Goal: Find specific page/section: Find specific page/section

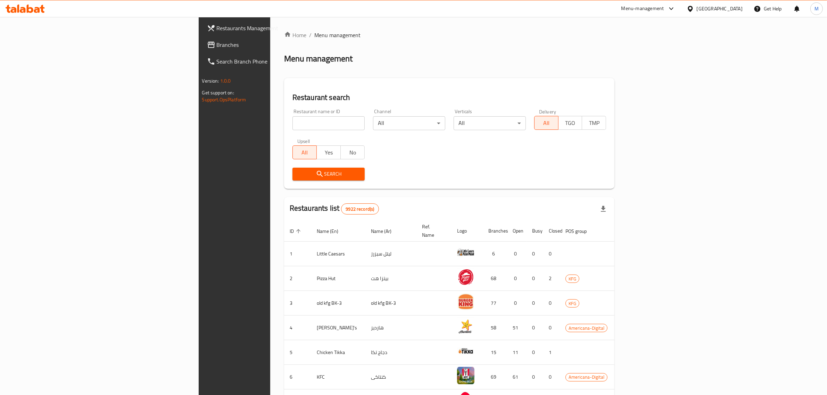
click at [293, 128] on input "search" at bounding box center [329, 123] width 72 height 14
click button "Search" at bounding box center [329, 174] width 72 height 13
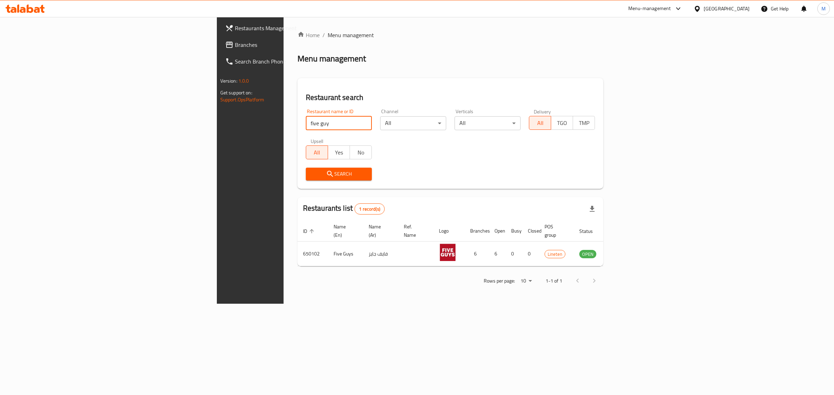
click at [306, 120] on input "five guy" at bounding box center [339, 123] width 66 height 14
click button "Search" at bounding box center [339, 174] width 66 height 13
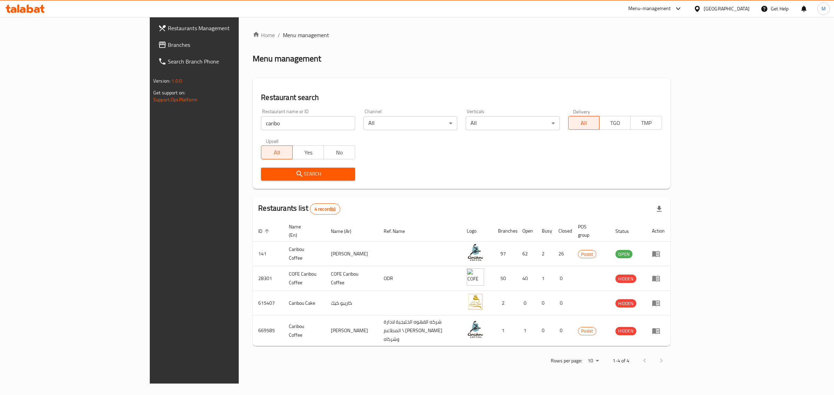
click at [257, 136] on div "Upsell All Yes No" at bounding box center [308, 148] width 102 height 29
click at [261, 116] on input "caribo" at bounding box center [308, 123] width 94 height 14
paste input "Good Stuff"
type input "Good Stuff"
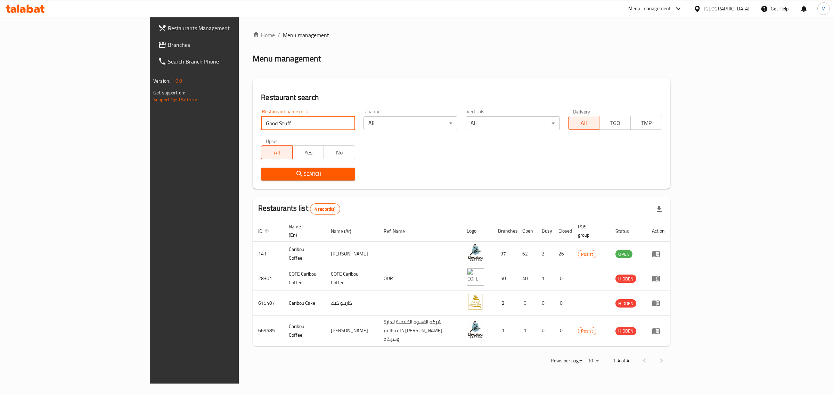
click button "Search" at bounding box center [308, 174] width 94 height 13
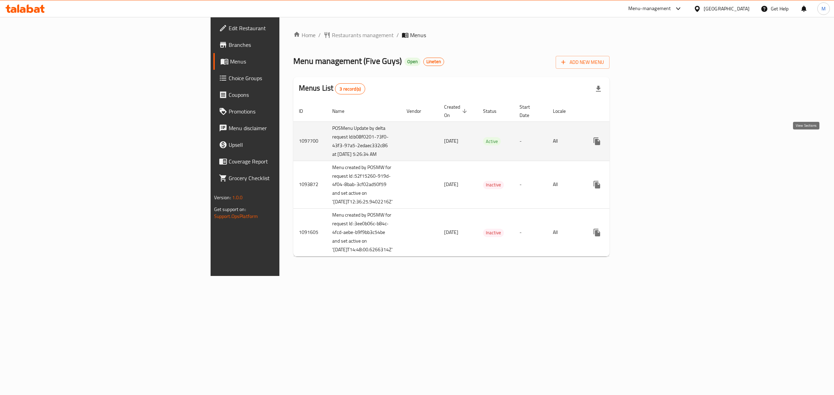
click at [650, 141] on icon "enhanced table" at bounding box center [647, 141] width 6 height 6
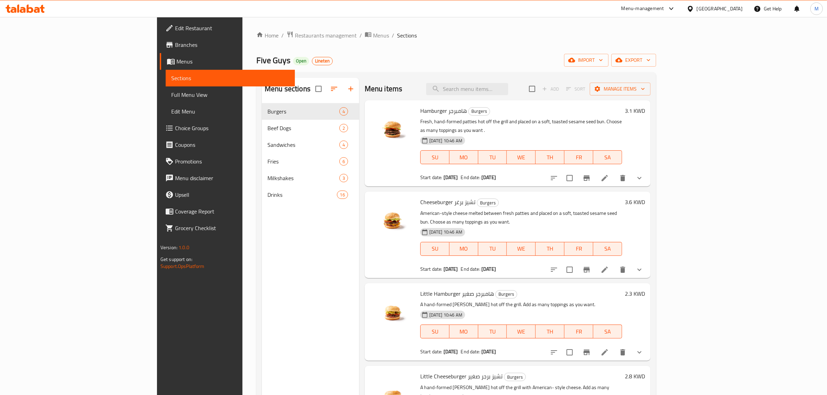
click at [175, 43] on span "Branches" at bounding box center [232, 45] width 115 height 8
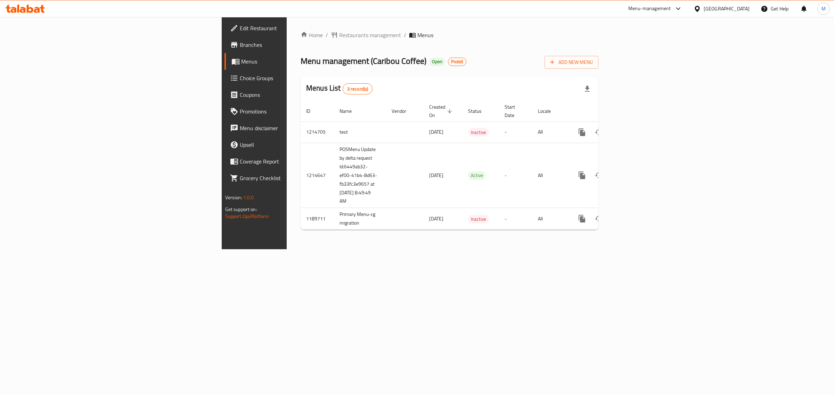
click at [240, 47] on span "Branches" at bounding box center [298, 45] width 116 height 8
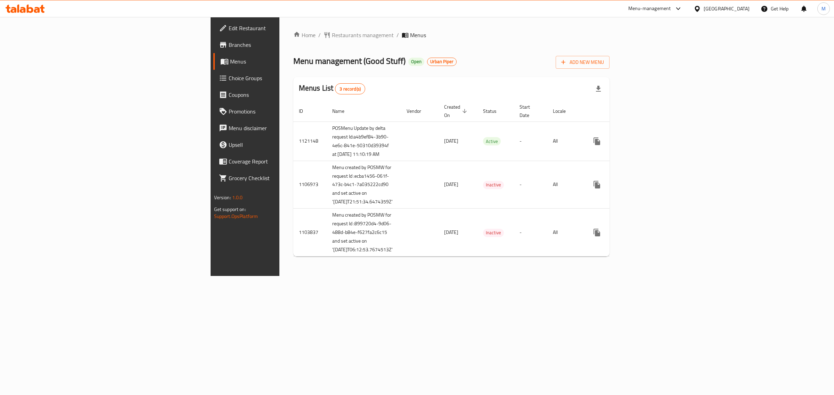
click at [229, 46] on span "Branches" at bounding box center [287, 45] width 116 height 8
